Goal: Task Accomplishment & Management: Use online tool/utility

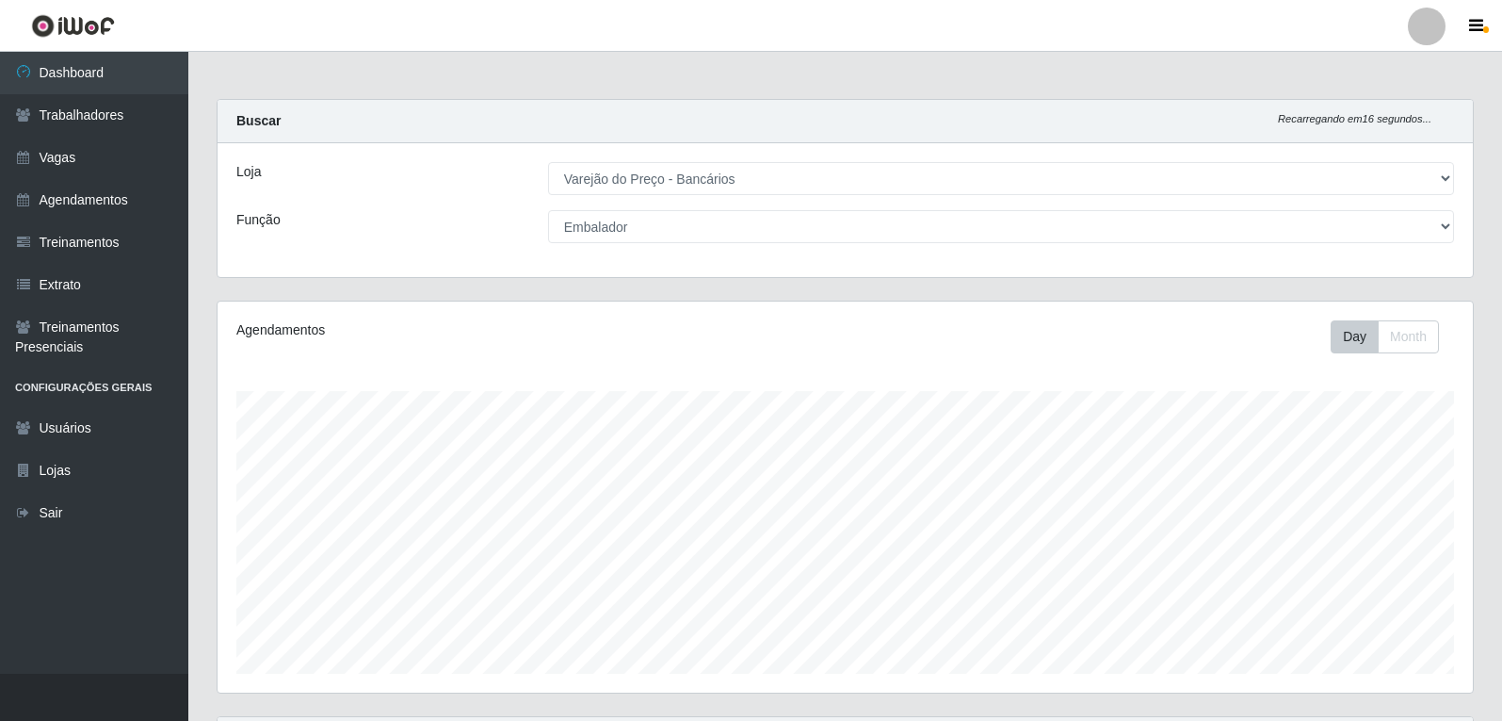
select select "157"
select select "1"
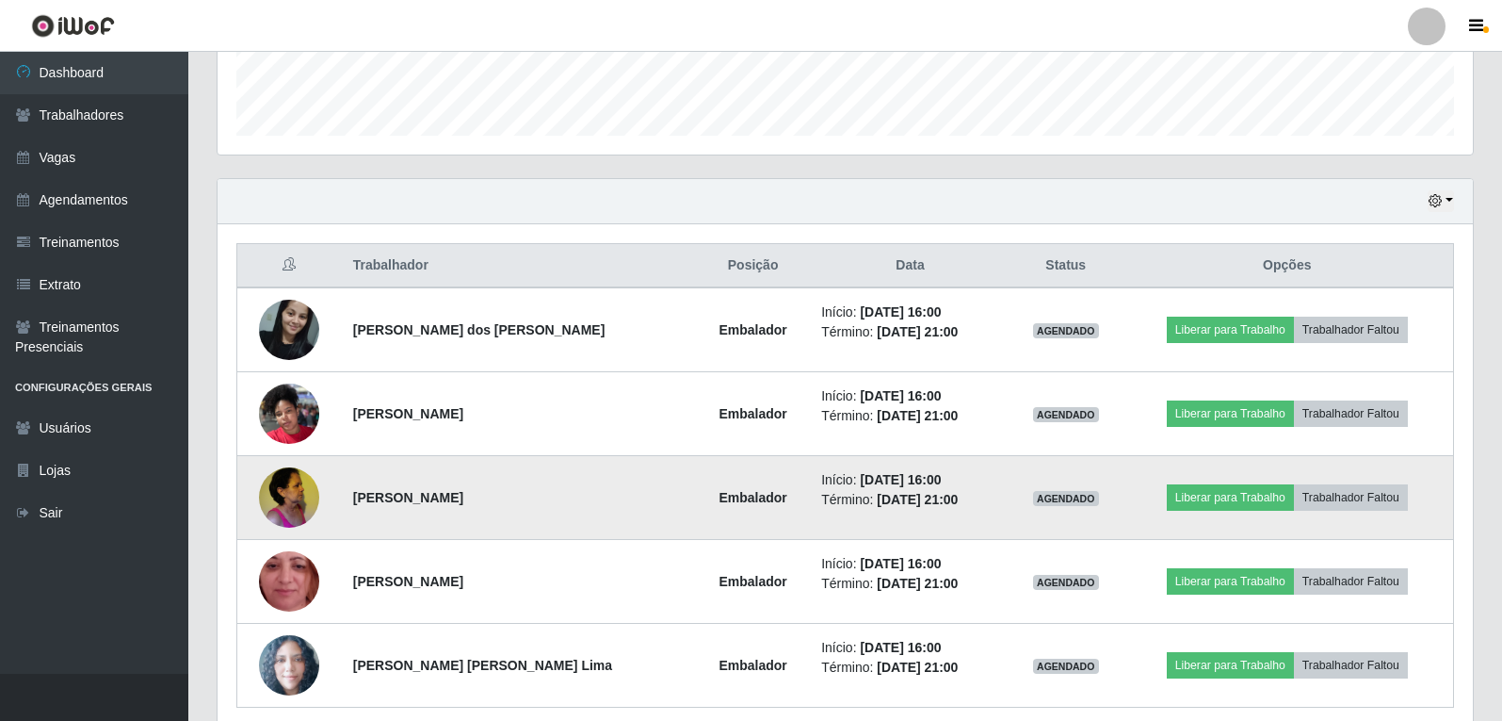
scroll to position [572, 0]
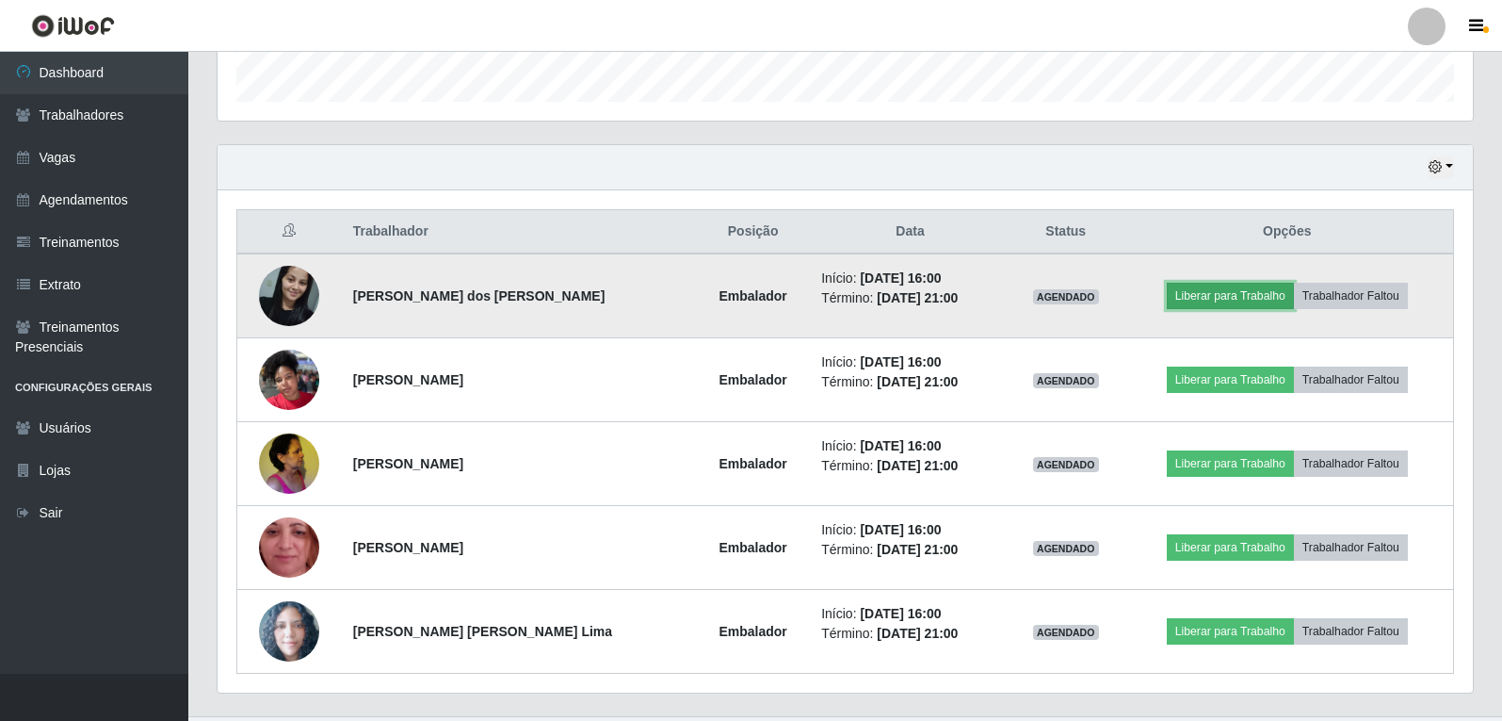
click at [1269, 290] on button "Liberar para Trabalho" at bounding box center [1230, 296] width 127 height 26
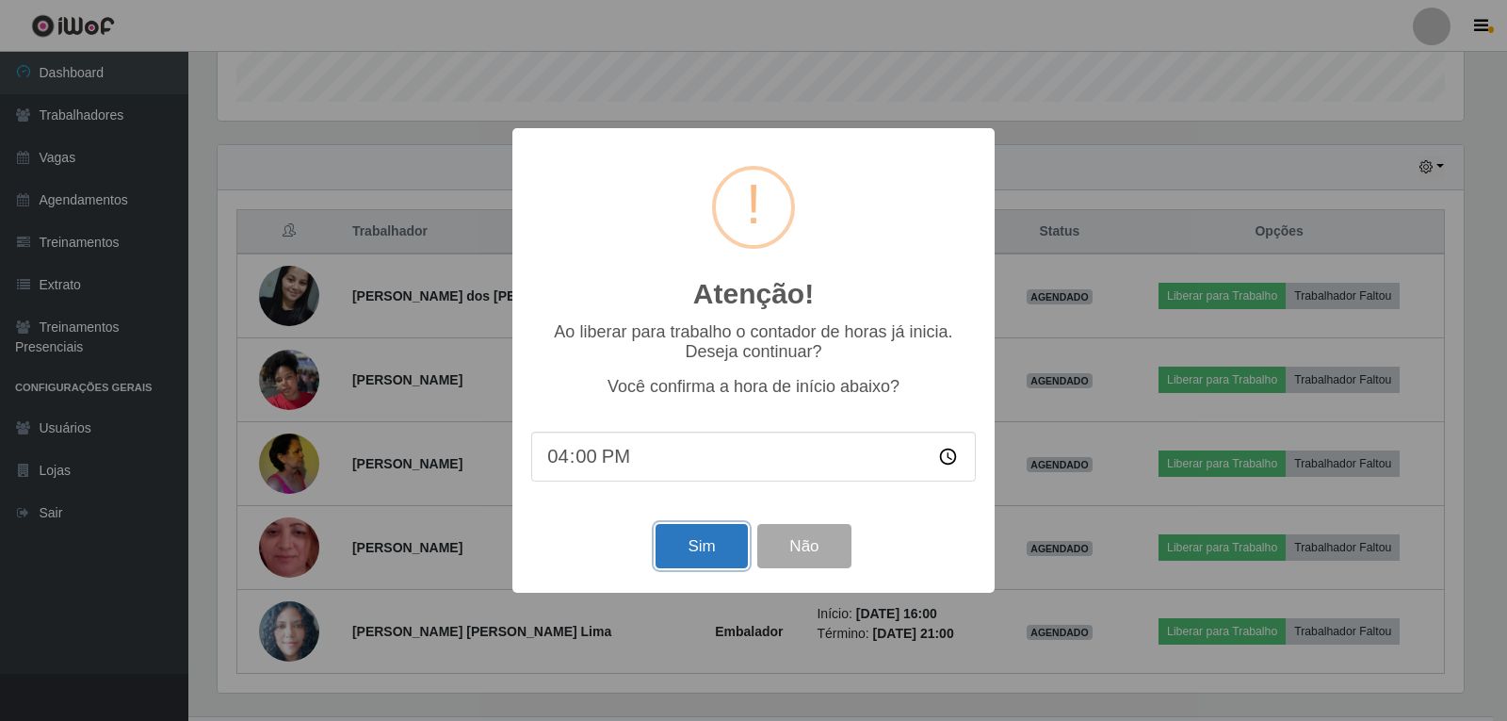
click at [703, 544] on button "Sim" at bounding box center [701, 546] width 91 height 44
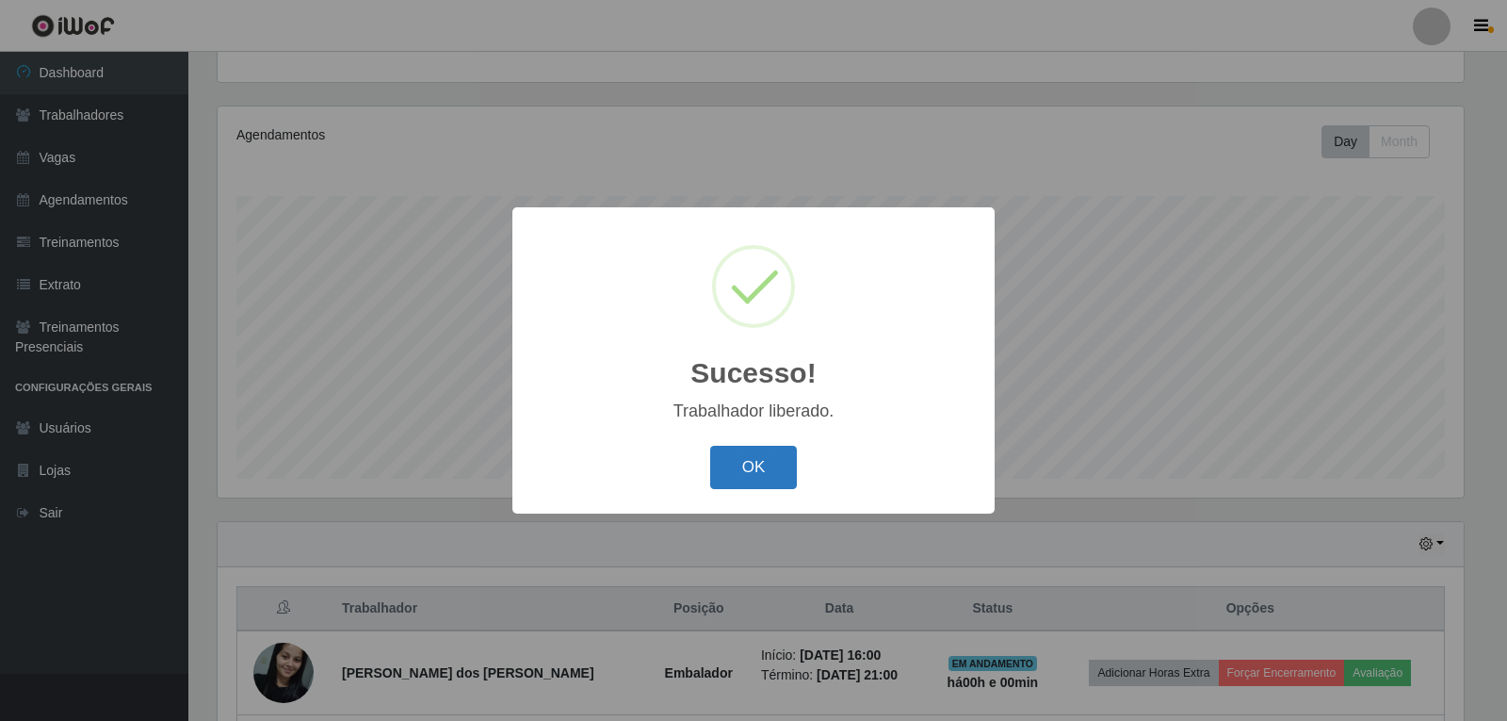
click at [776, 467] on button "OK" at bounding box center [754, 468] width 88 height 44
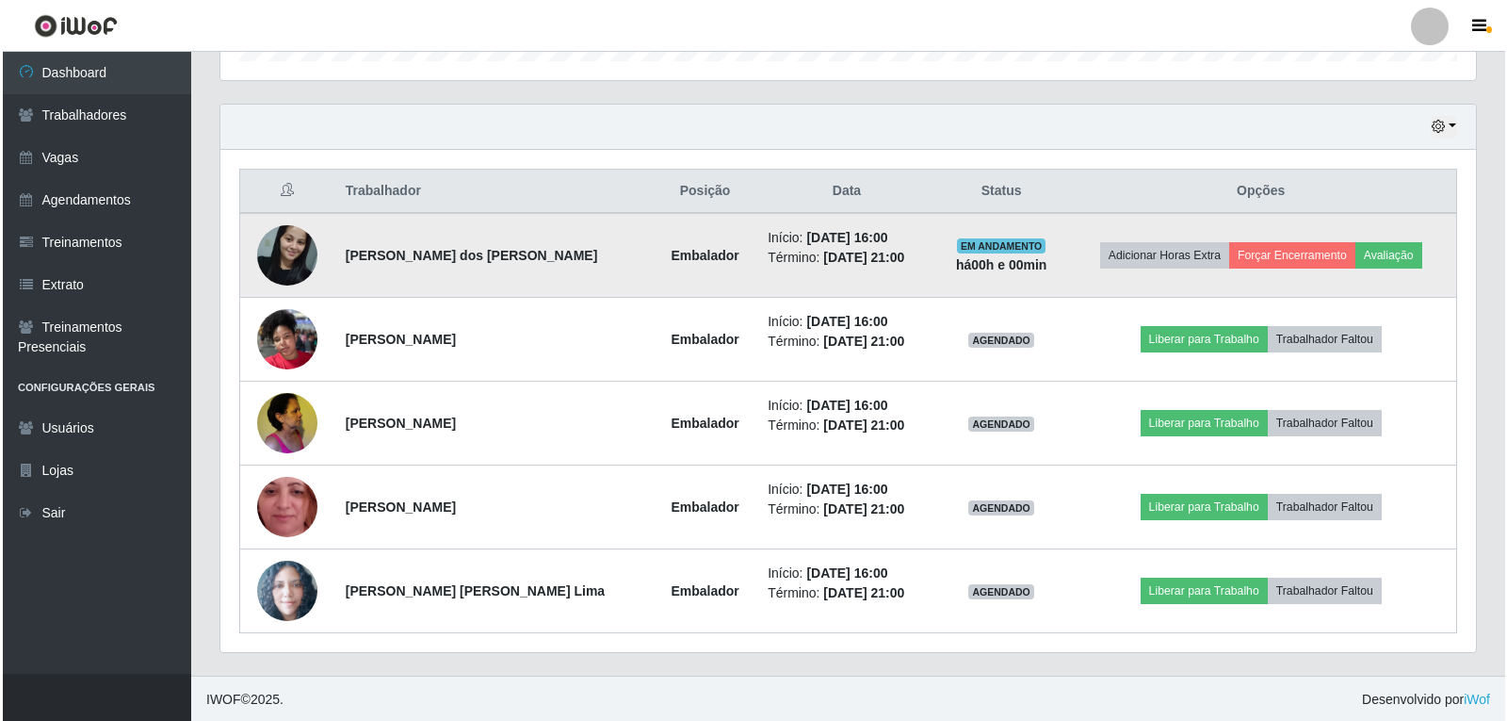
scroll to position [614, 0]
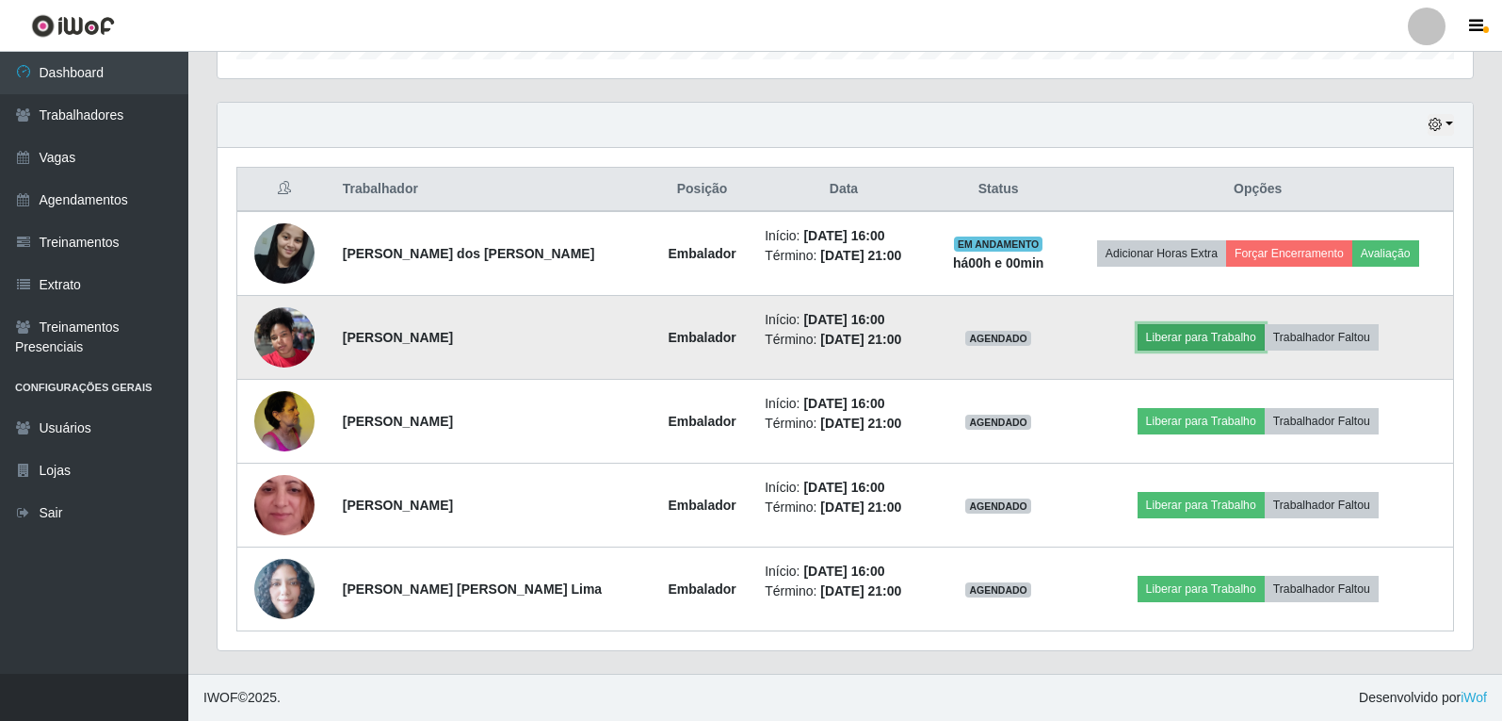
click at [1247, 339] on button "Liberar para Trabalho" at bounding box center [1201, 337] width 127 height 26
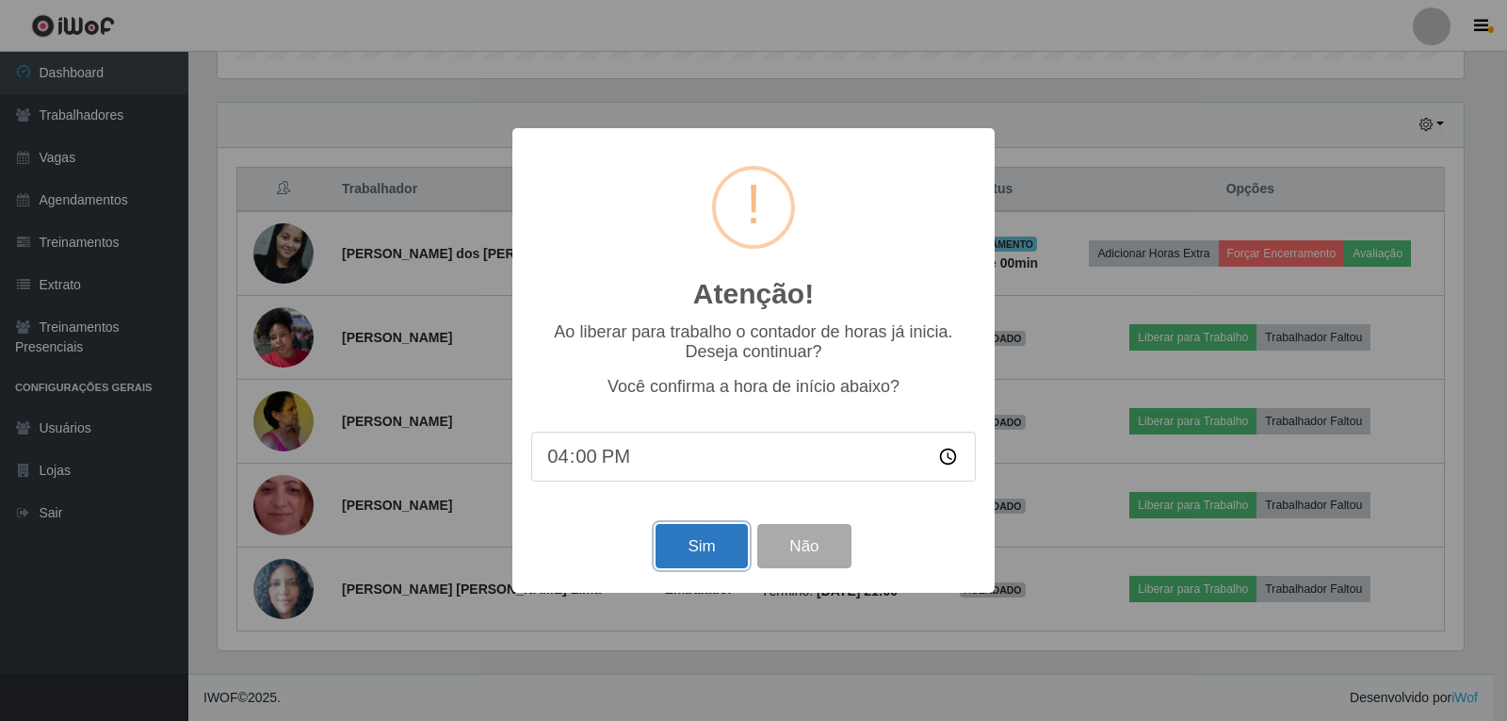
click at [720, 545] on button "Sim" at bounding box center [701, 546] width 91 height 44
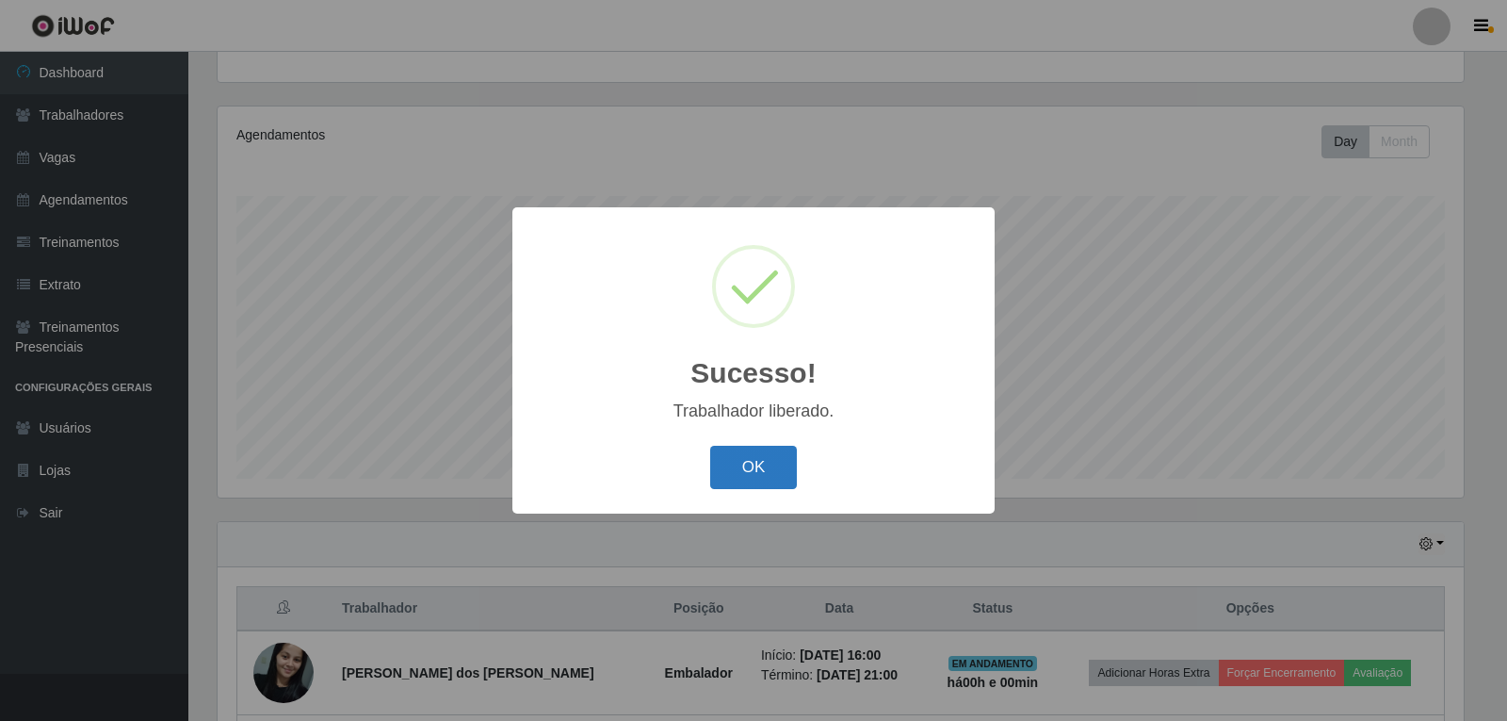
click at [768, 478] on button "OK" at bounding box center [754, 468] width 88 height 44
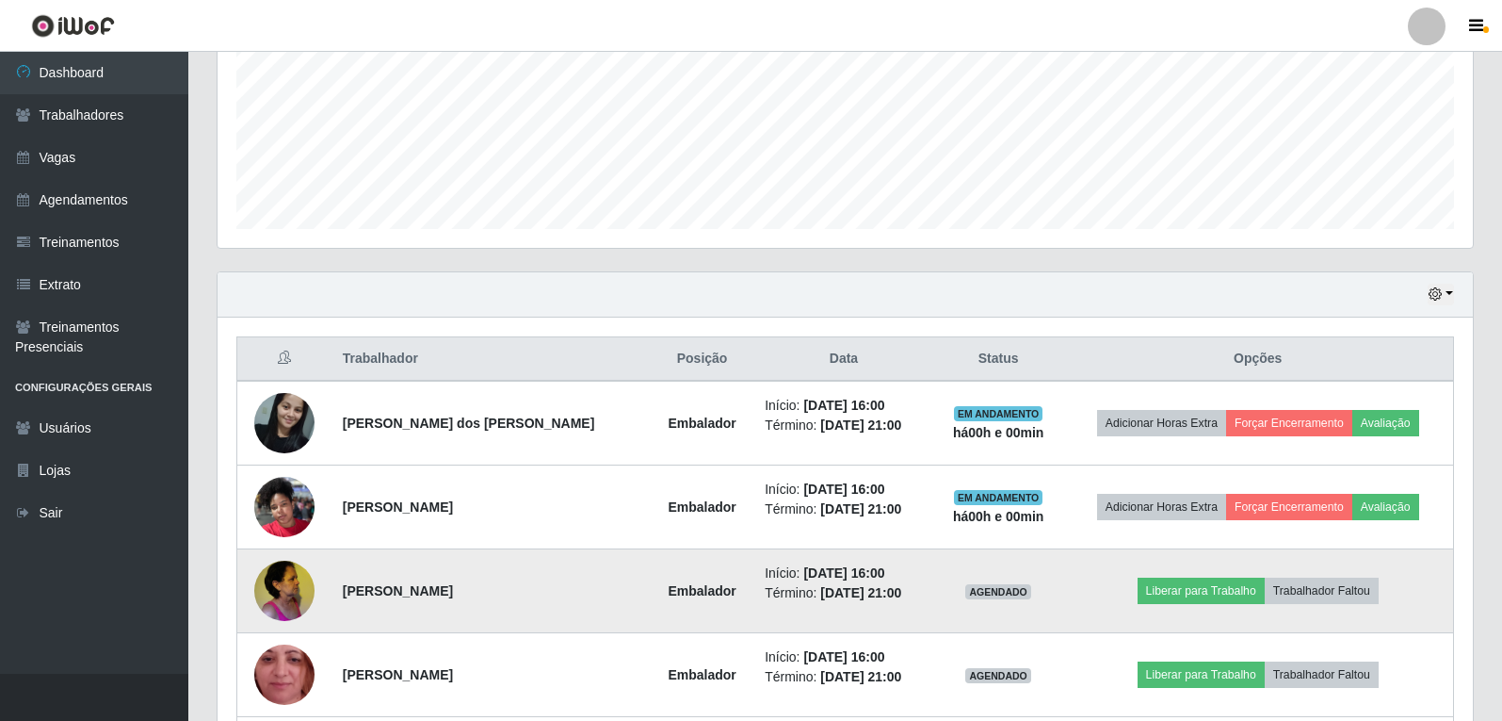
scroll to position [478, 0]
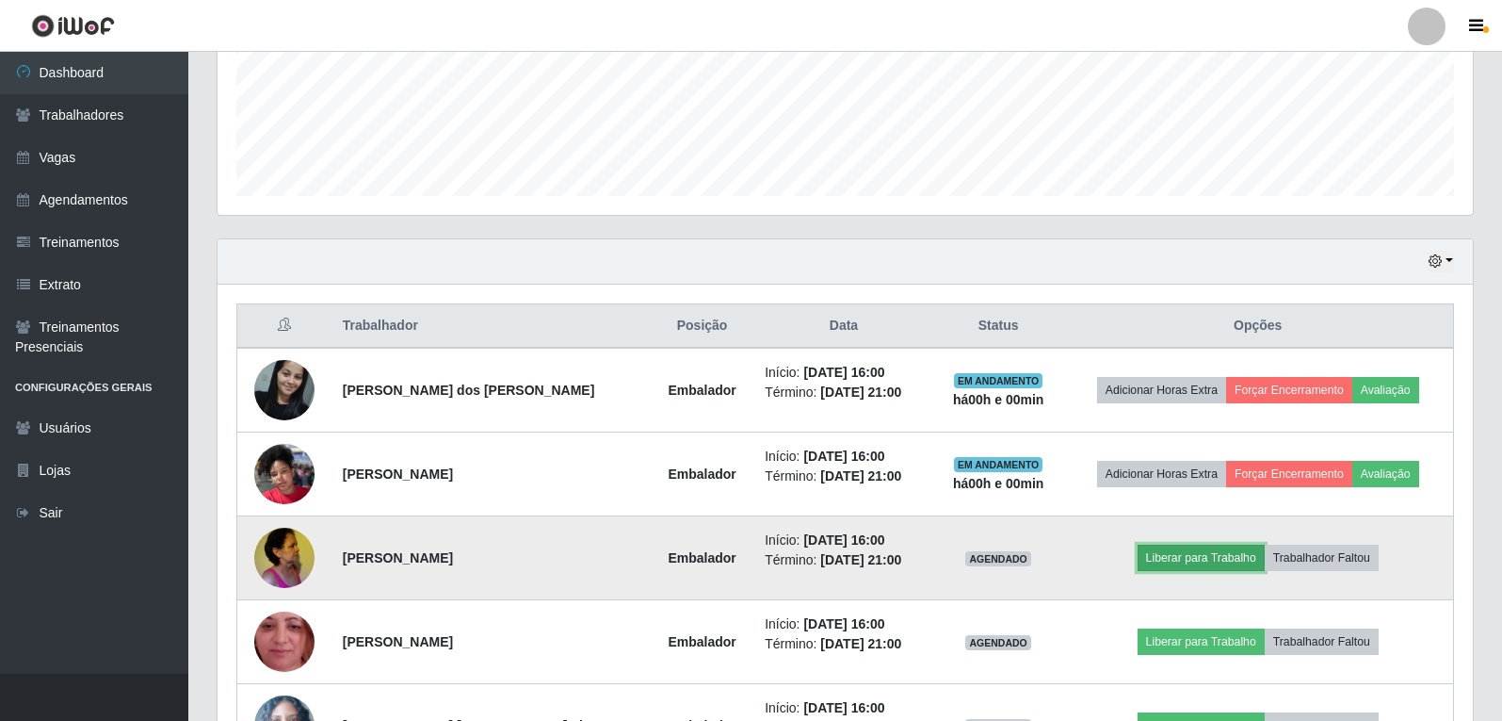
click at [1219, 566] on button "Liberar para Trabalho" at bounding box center [1201, 557] width 127 height 26
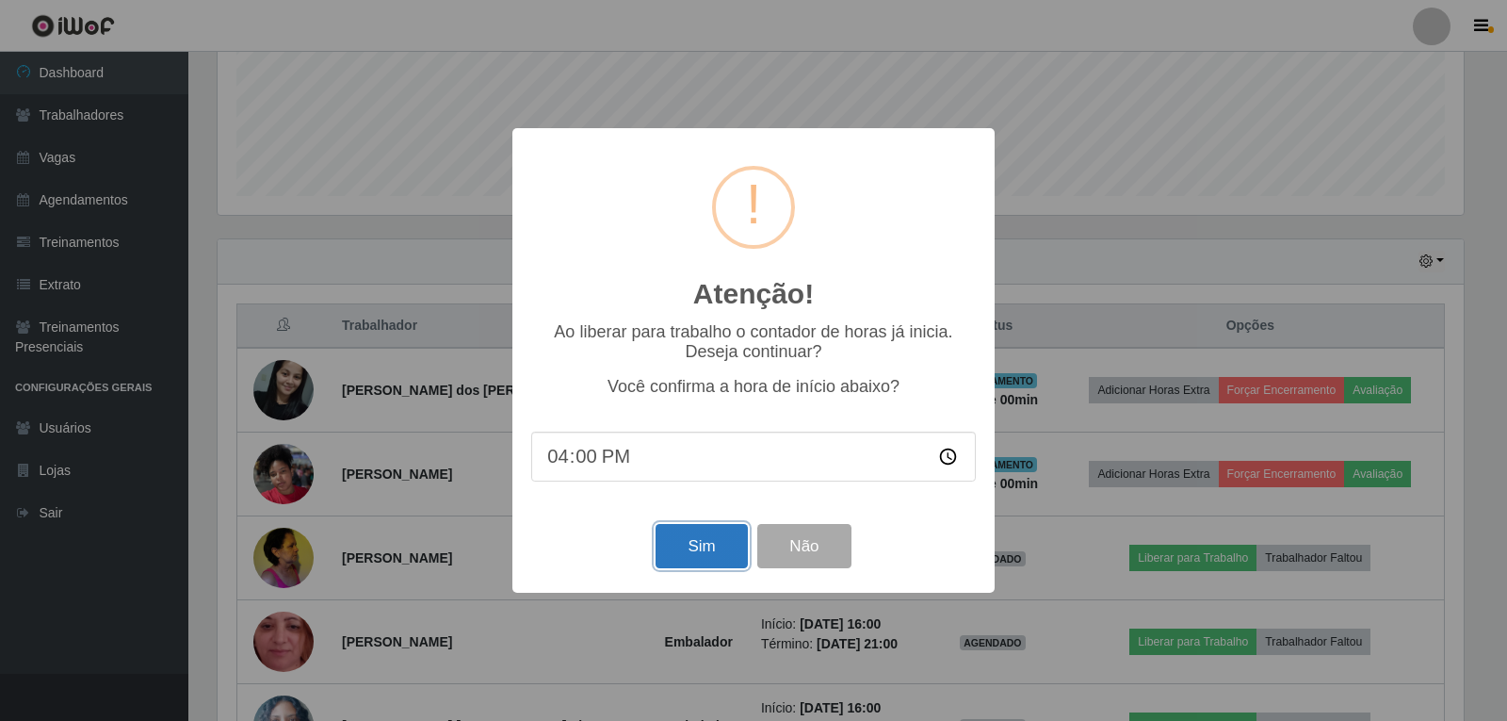
click at [686, 556] on button "Sim" at bounding box center [701, 546] width 91 height 44
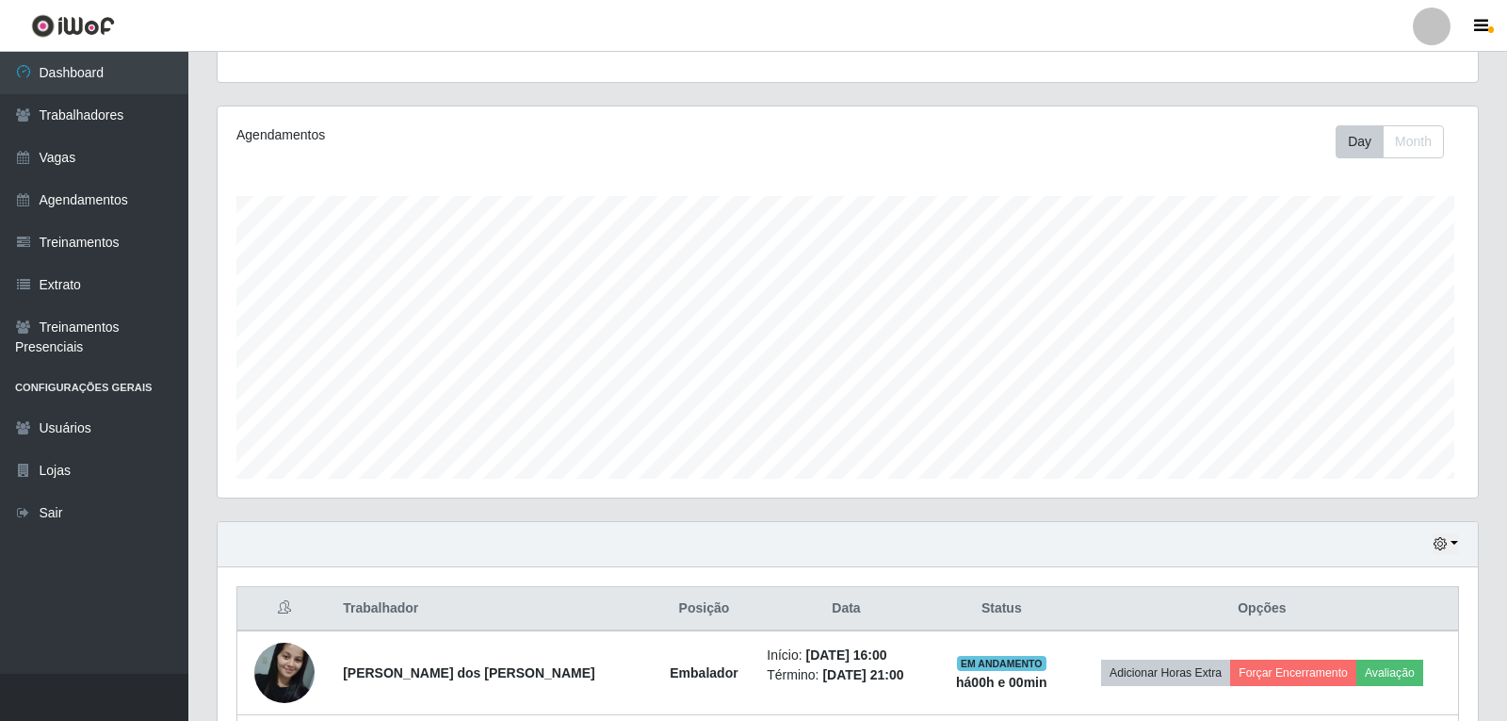
scroll to position [0, 0]
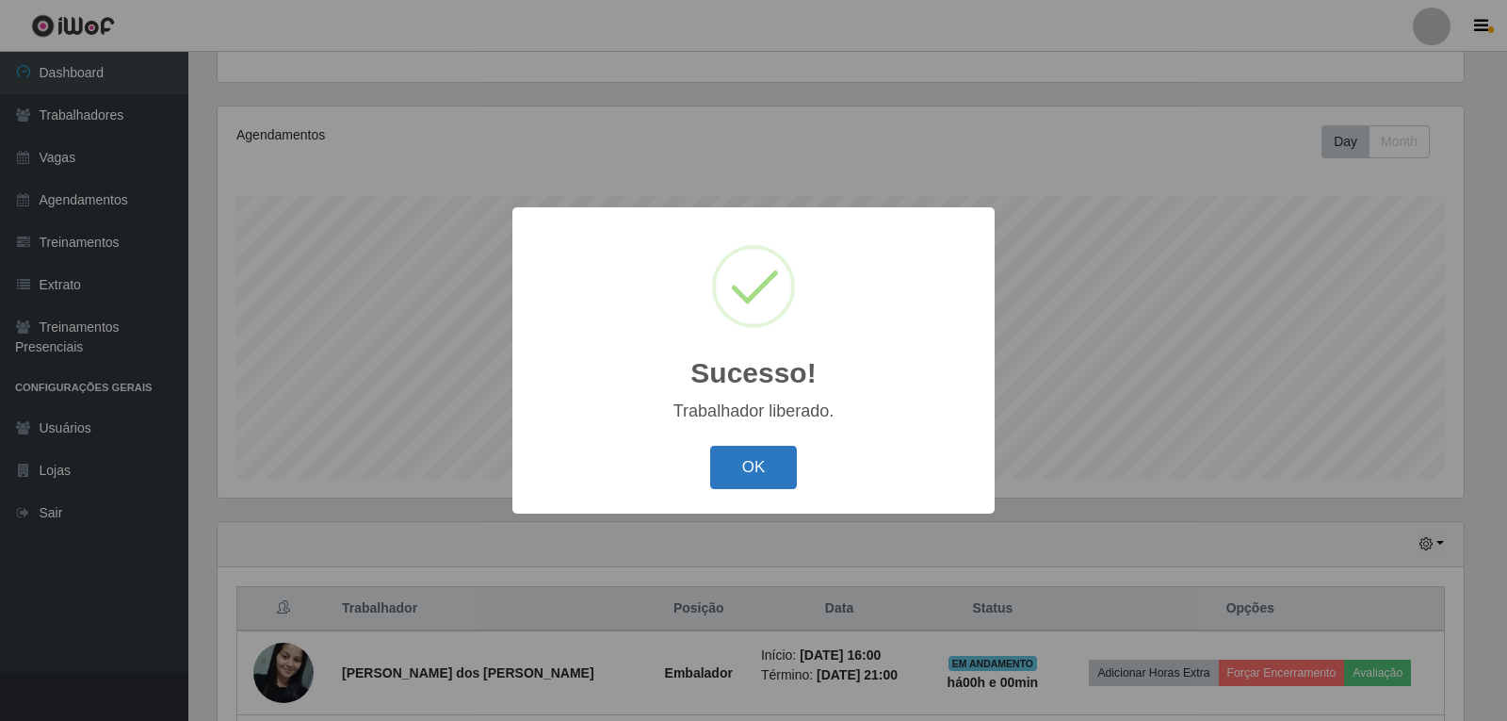
drag, startPoint x: 733, startPoint y: 452, endPoint x: 744, endPoint y: 454, distance: 11.5
click at [733, 453] on button "OK" at bounding box center [754, 468] width 88 height 44
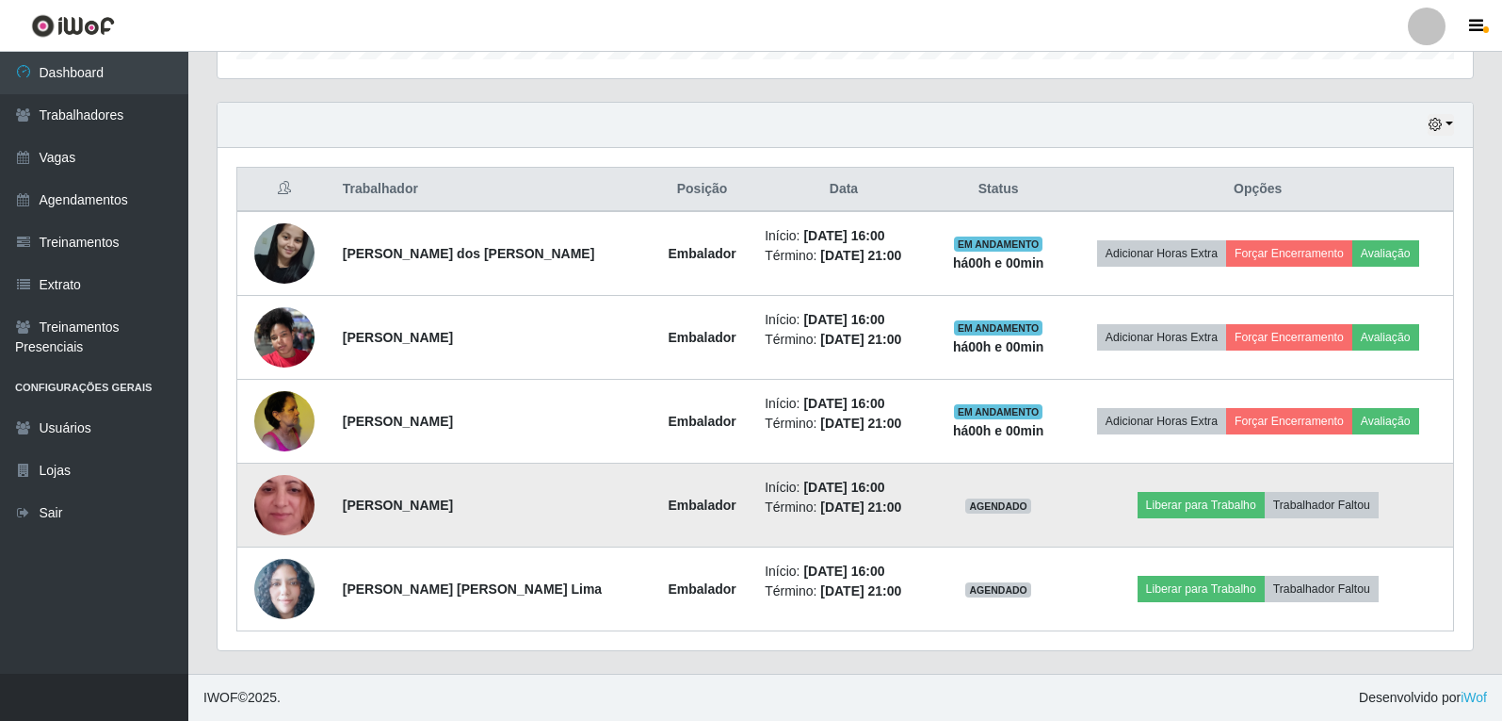
click at [1185, 487] on td "Liberar para Trabalho Trabalhador Faltou" at bounding box center [1258, 505] width 391 height 84
click at [1190, 508] on button "Liberar para Trabalho" at bounding box center [1201, 505] width 127 height 26
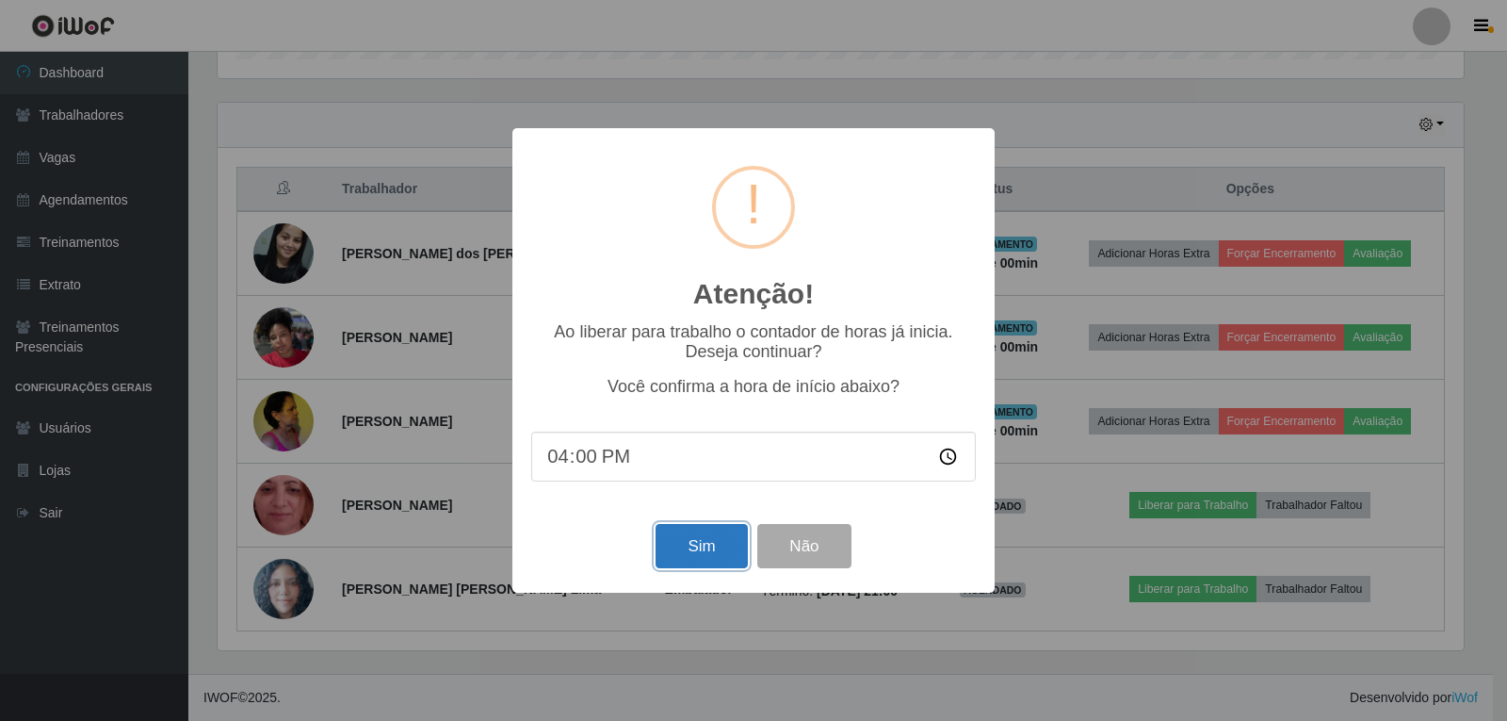
click at [676, 545] on button "Sim" at bounding box center [701, 546] width 91 height 44
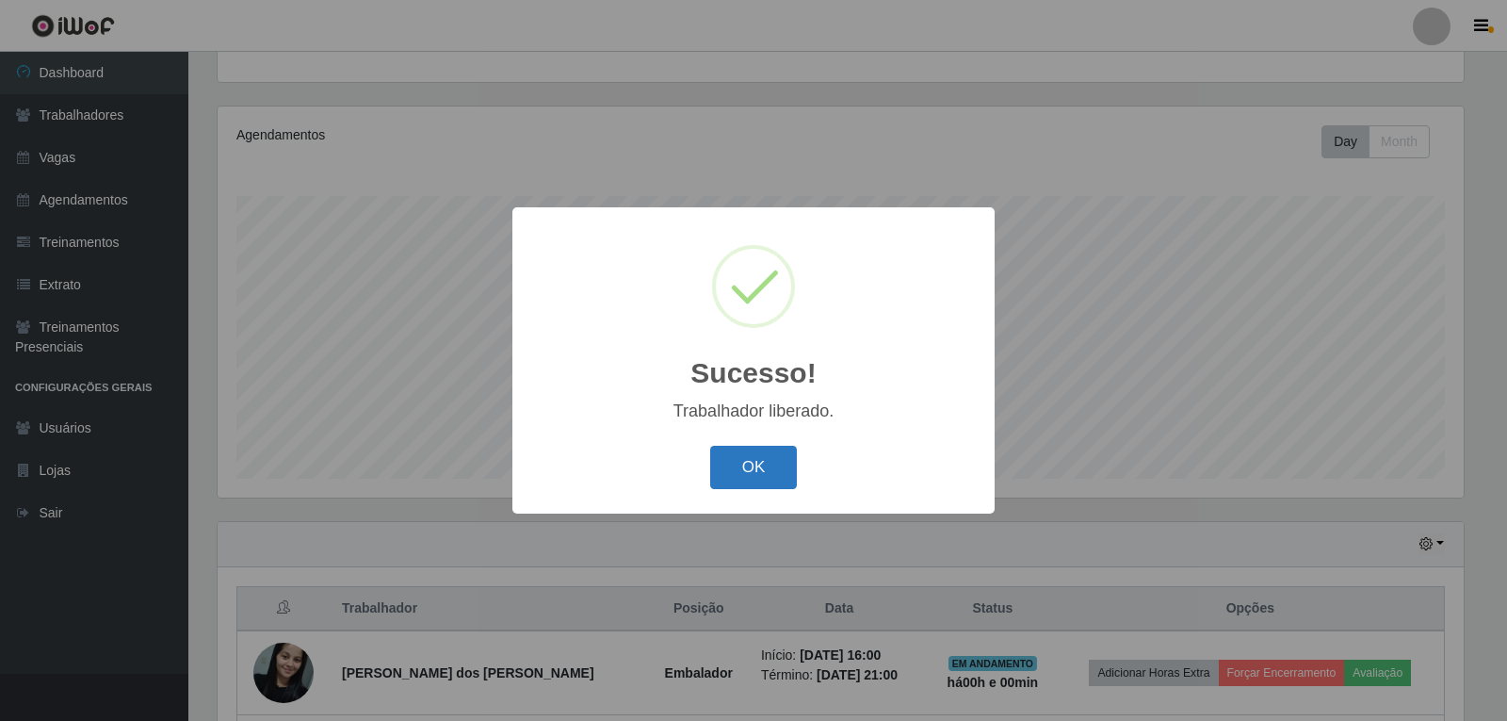
click at [770, 463] on button "OK" at bounding box center [754, 468] width 88 height 44
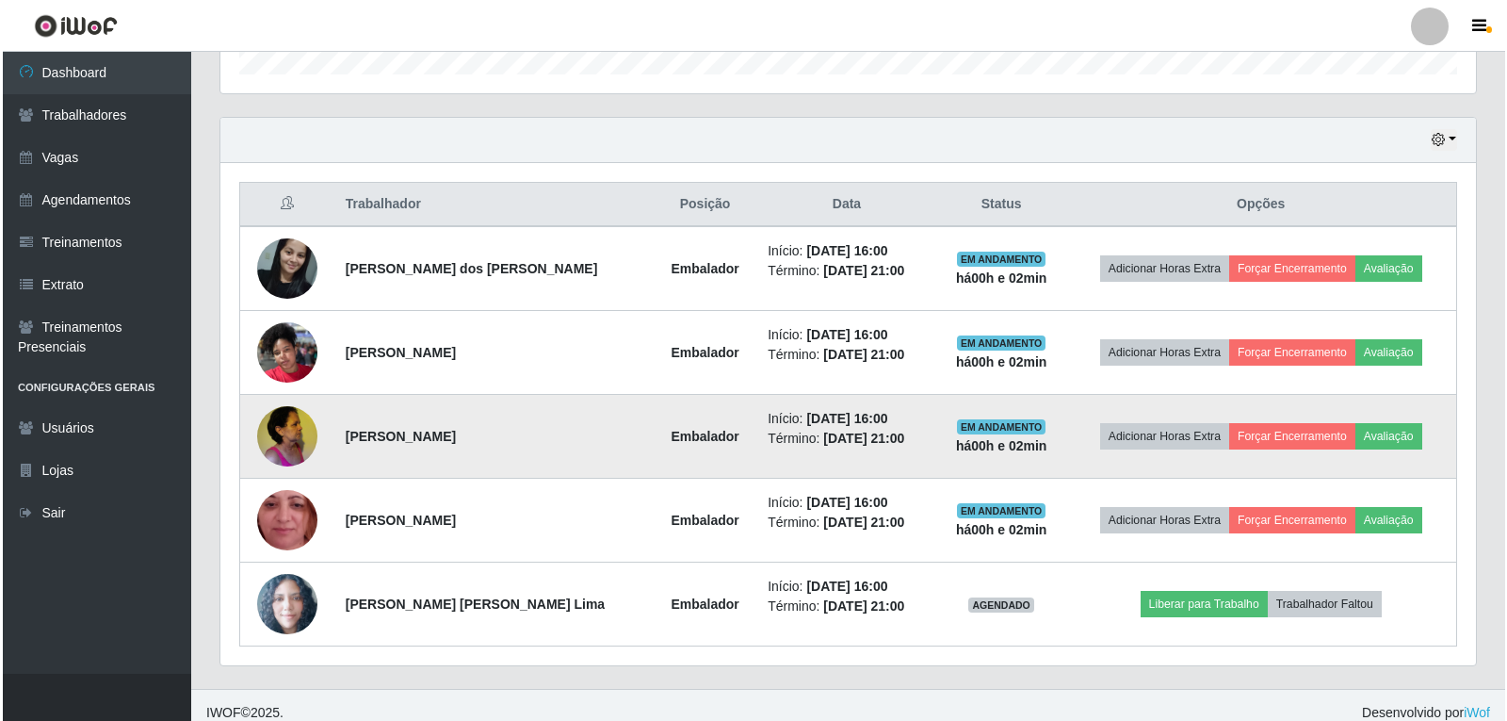
scroll to position [614, 0]
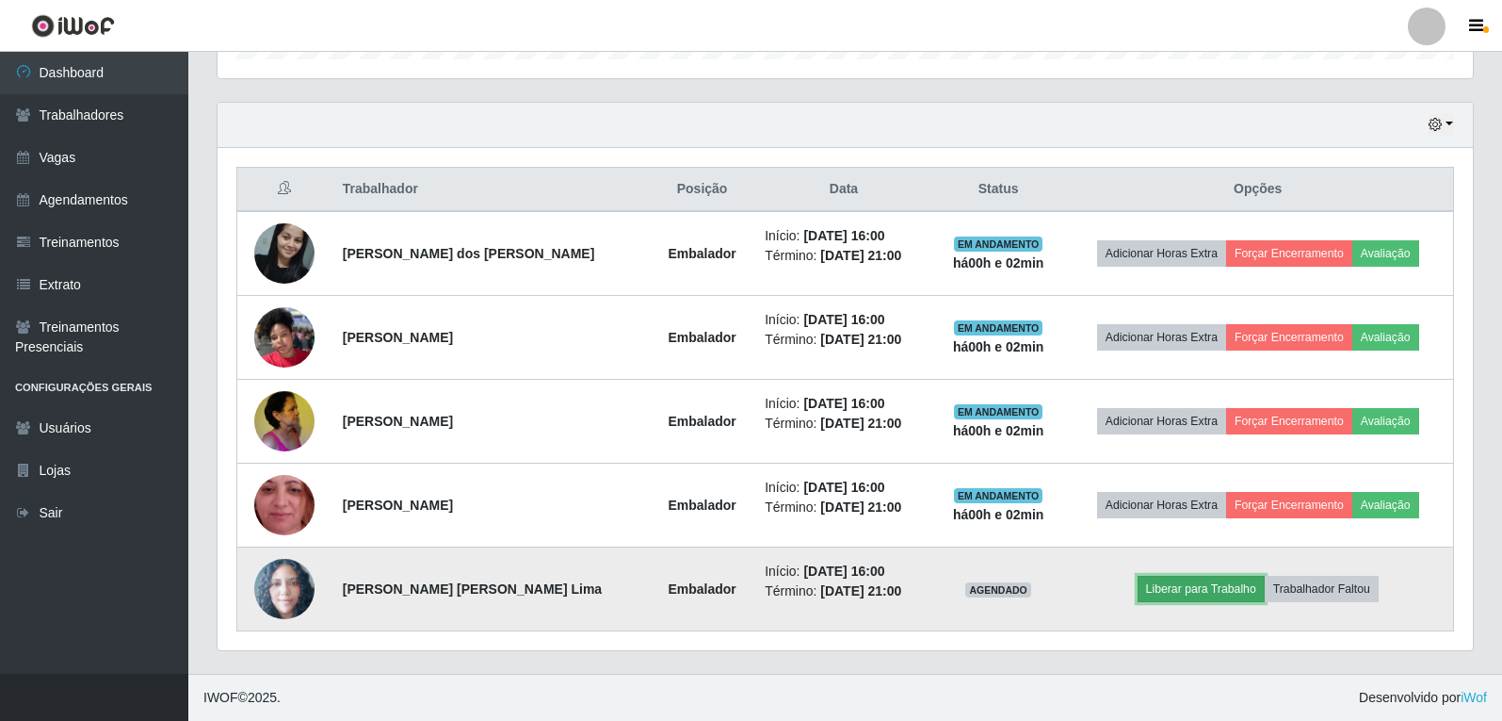
click at [1155, 577] on button "Liberar para Trabalho" at bounding box center [1201, 589] width 127 height 26
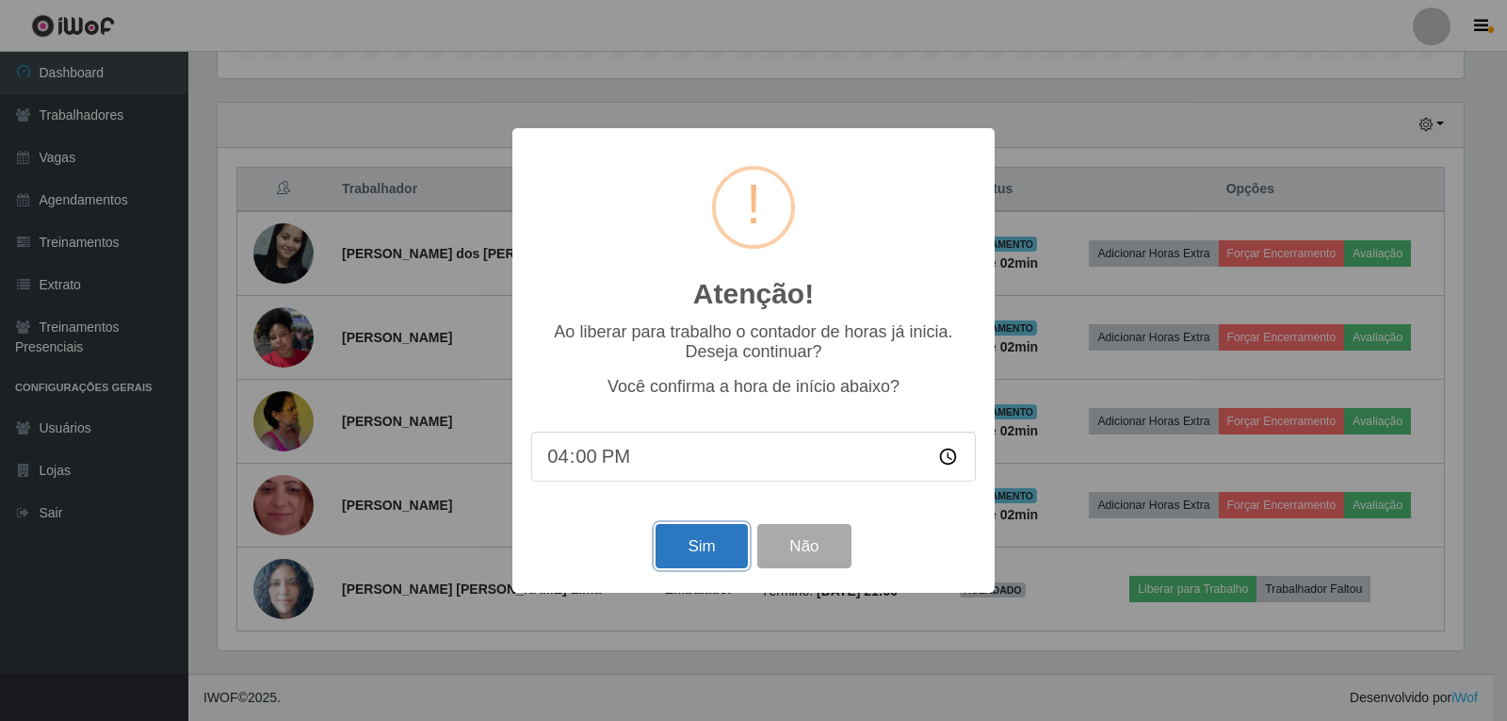
click at [733, 555] on button "Sim" at bounding box center [701, 546] width 91 height 44
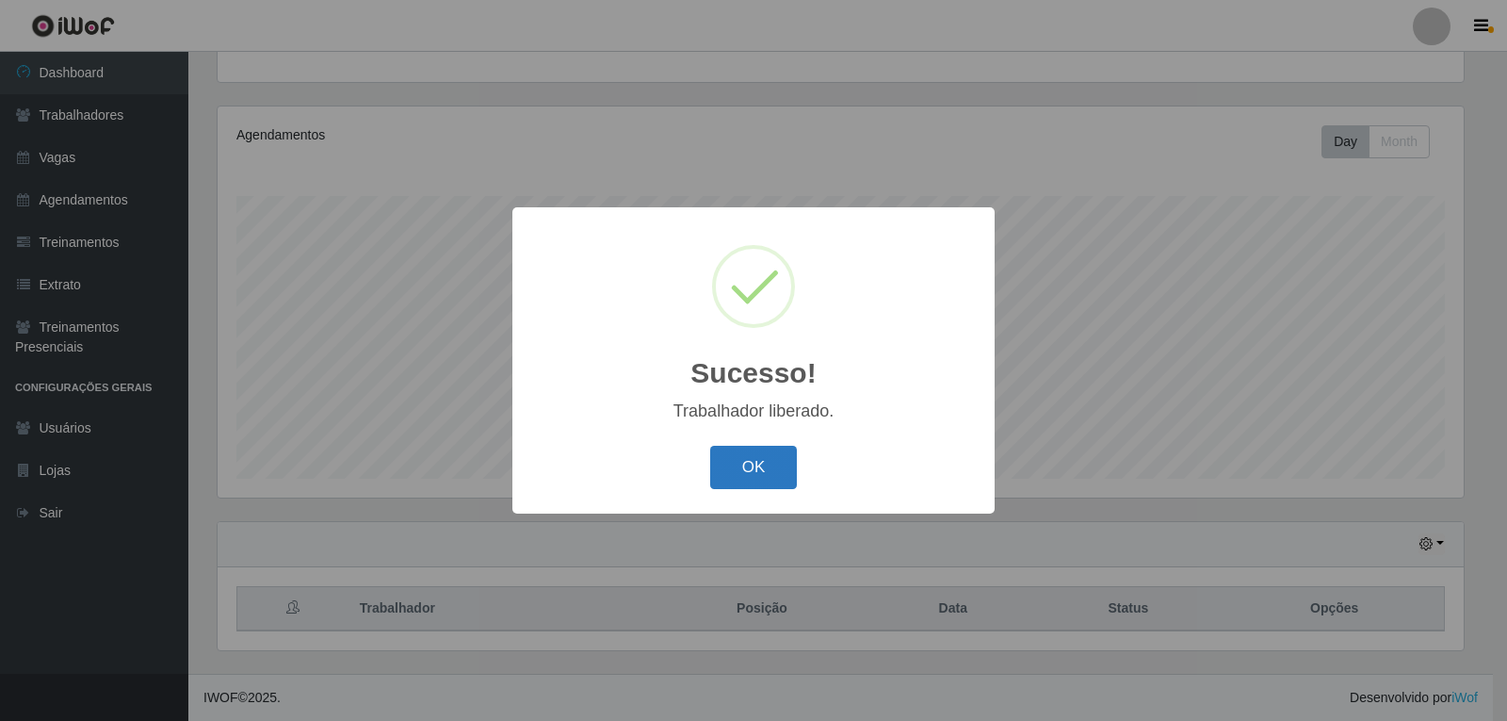
click at [766, 468] on button "OK" at bounding box center [754, 468] width 88 height 44
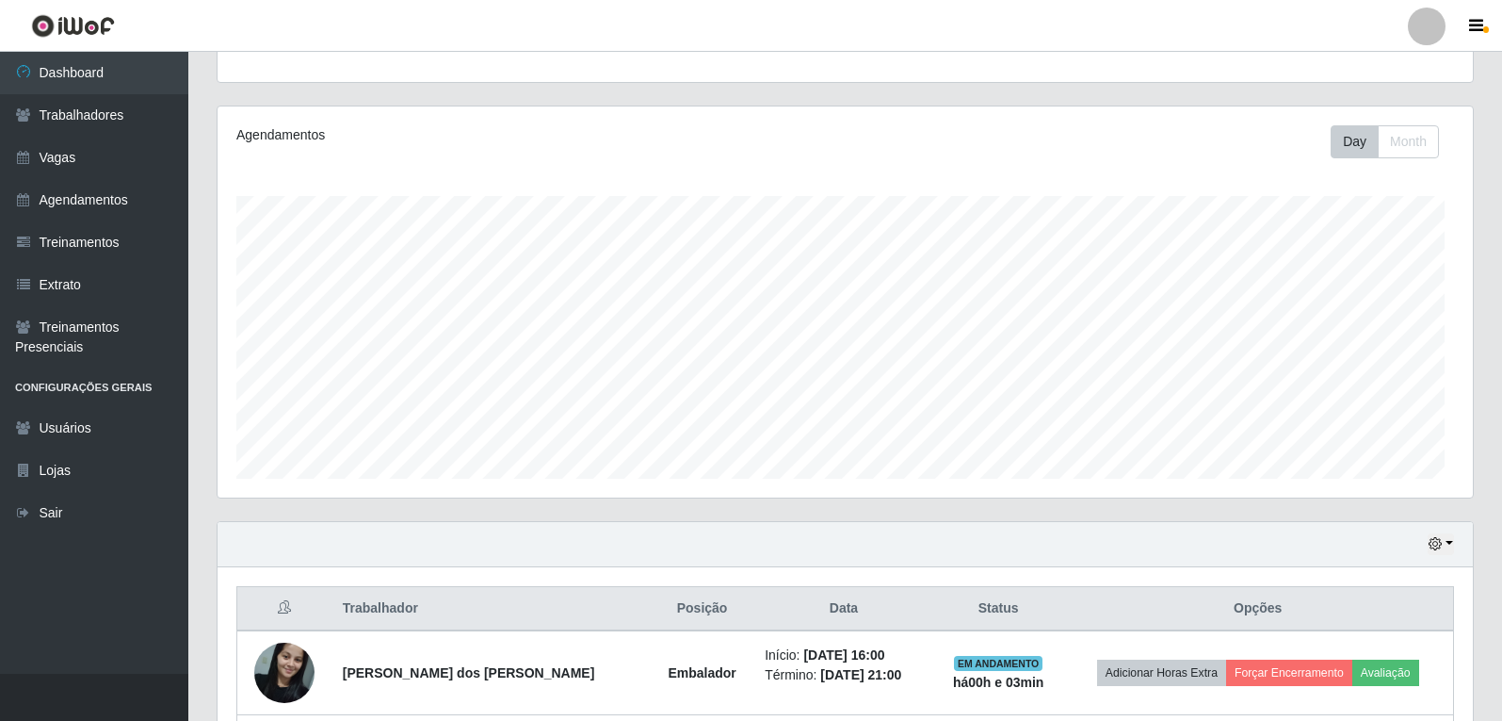
scroll to position [391, 1256]
